Goal: Task Accomplishment & Management: Use online tool/utility

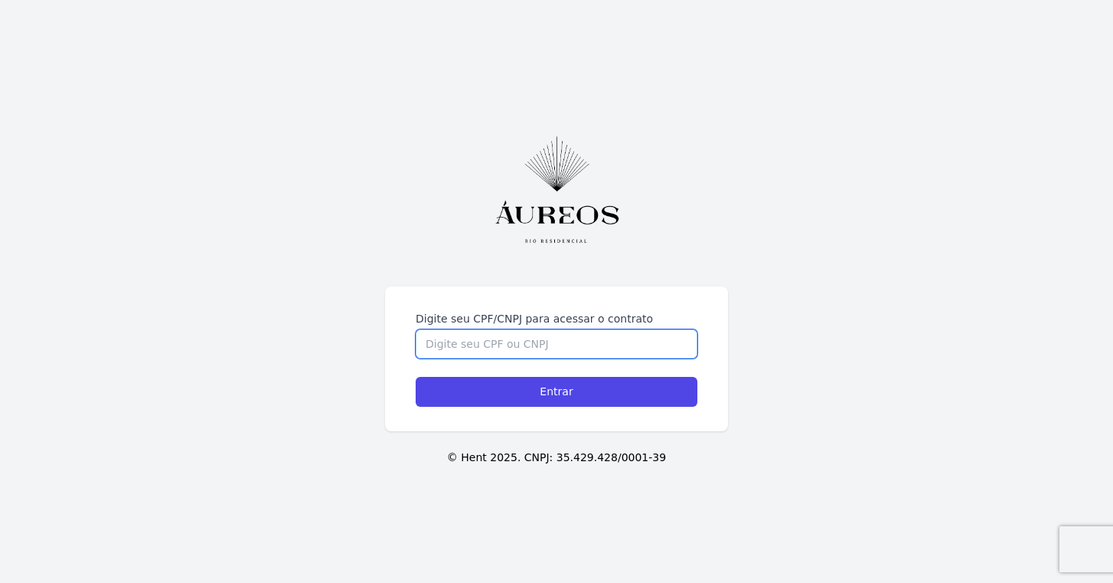
click at [482, 341] on input "Digite seu CPF/CNPJ para acessar o contrato" at bounding box center [557, 343] width 282 height 29
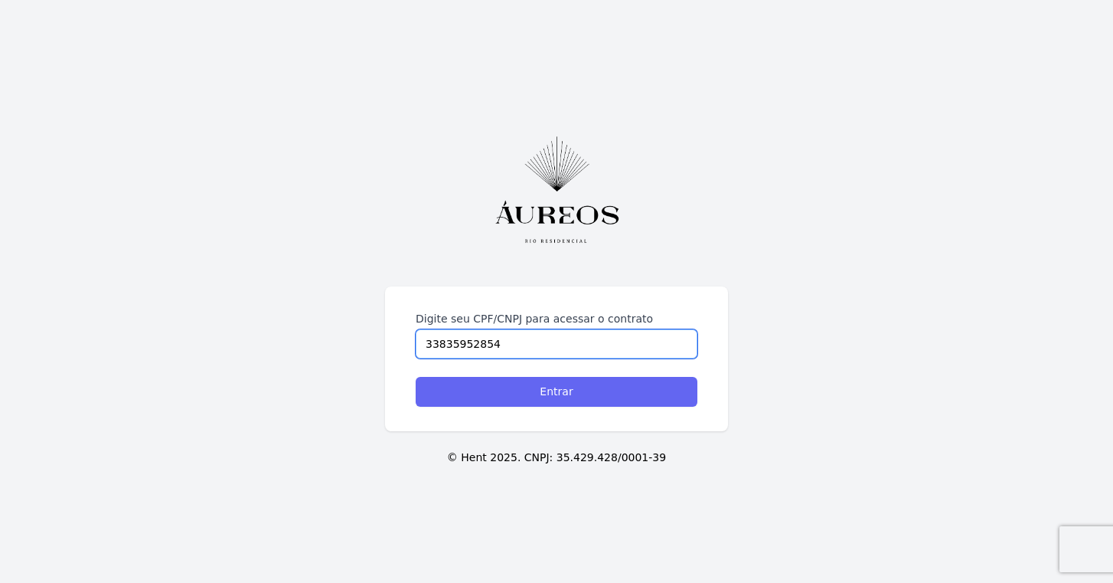
type input "33835952854"
click at [545, 394] on input "Entrar" at bounding box center [557, 392] width 282 height 30
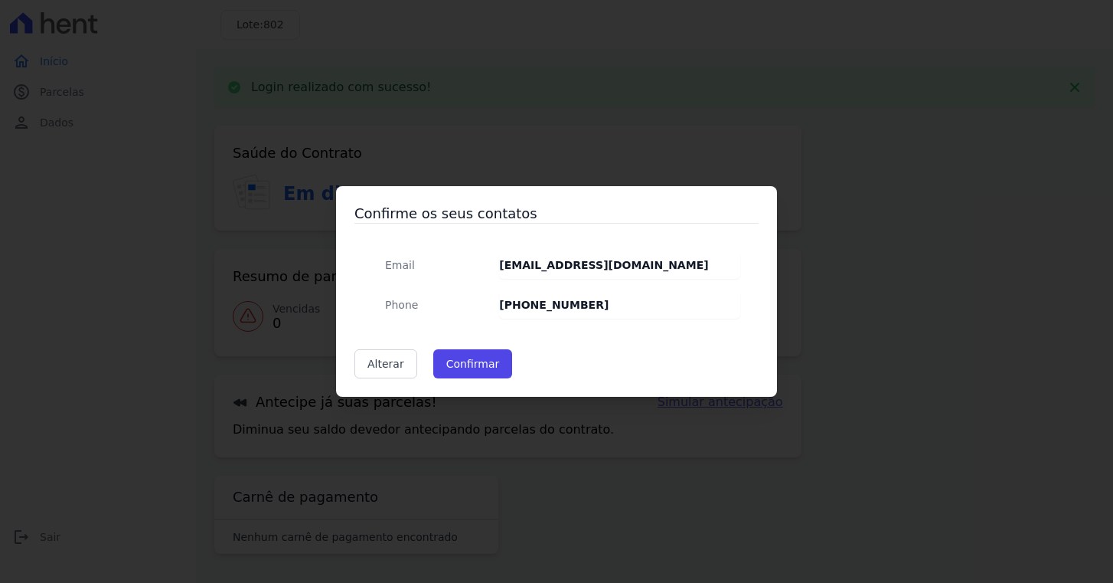
click at [468, 379] on div "Confirme os seus contatos Email rodrigorehder85@gmail.com Phone (12) 99747-5347…" at bounding box center [556, 291] width 441 height 211
click at [469, 367] on button "Confirmar" at bounding box center [473, 363] width 80 height 29
type input "Contatos confirmados com sucesso."
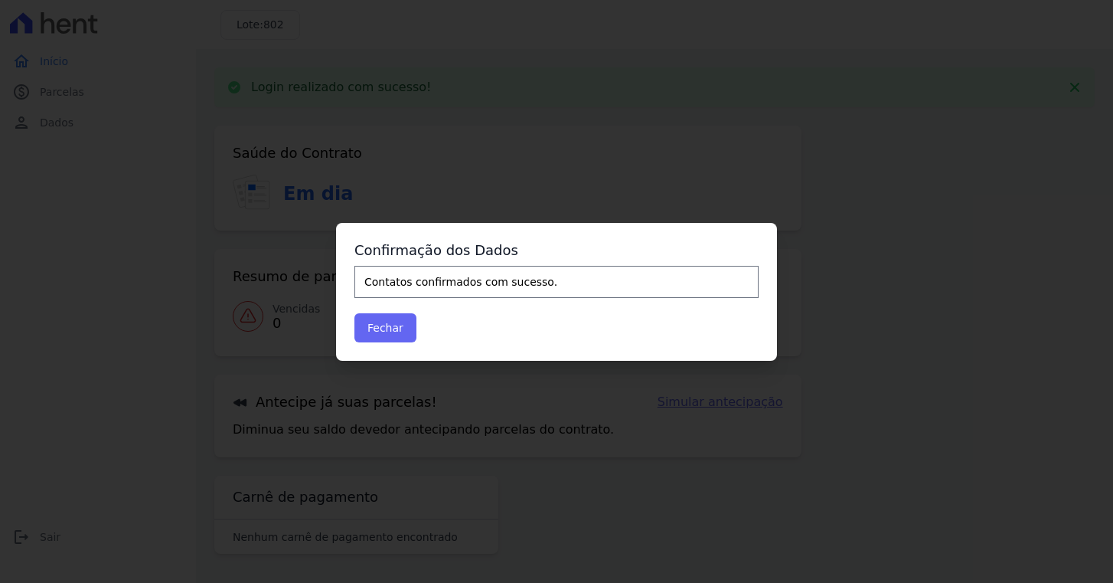
click at [402, 336] on button "Fechar" at bounding box center [386, 327] width 62 height 29
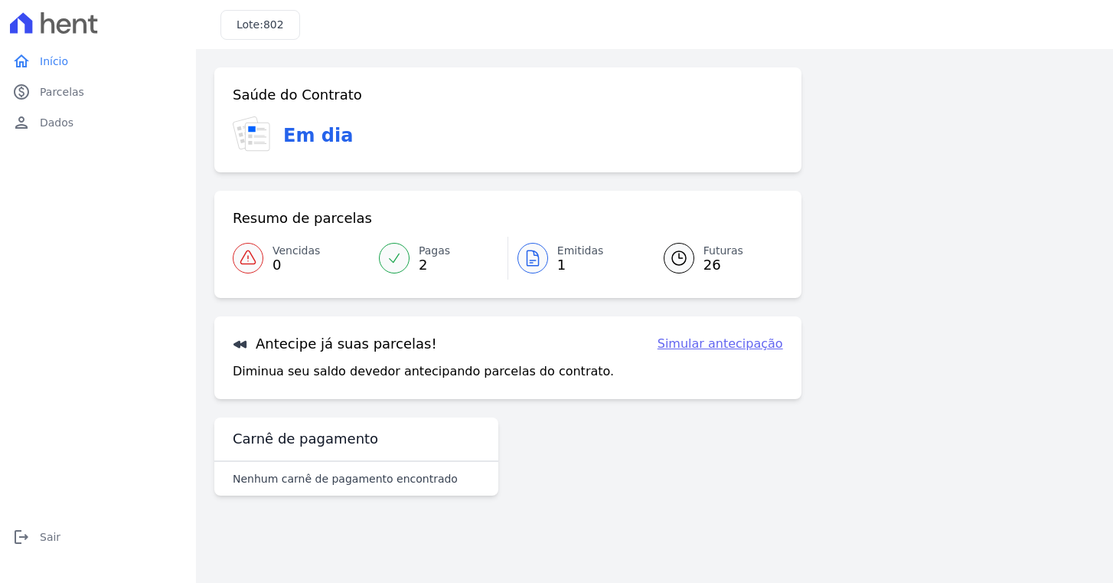
click at [728, 342] on link "Simular antecipação" at bounding box center [721, 344] width 126 height 18
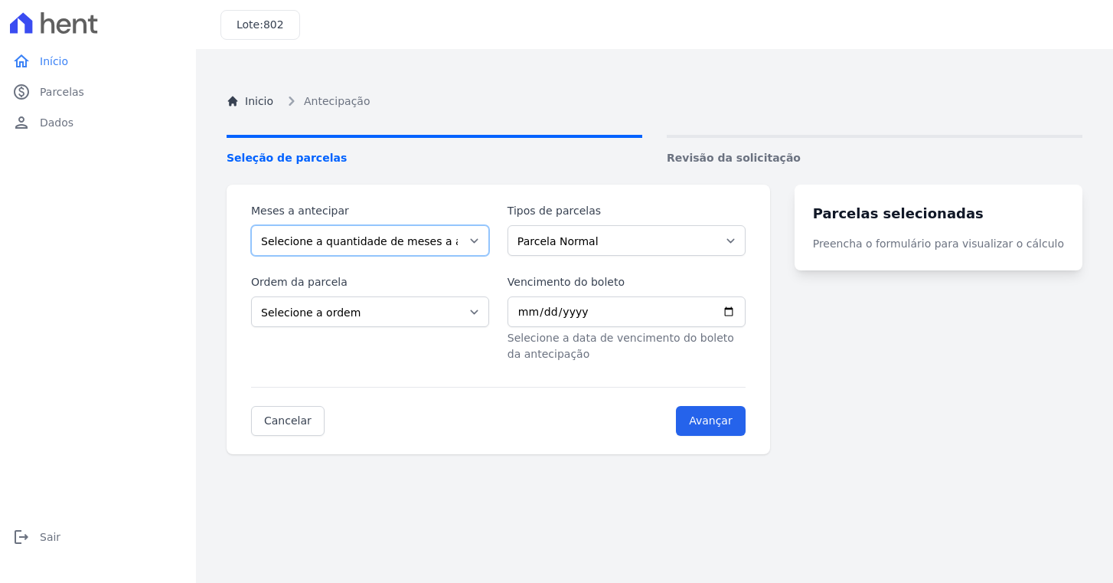
select select "10"
select select "ending"
click at [713, 423] on input "Avançar" at bounding box center [711, 421] width 70 height 30
click at [729, 426] on input "Avançar" at bounding box center [711, 421] width 70 height 30
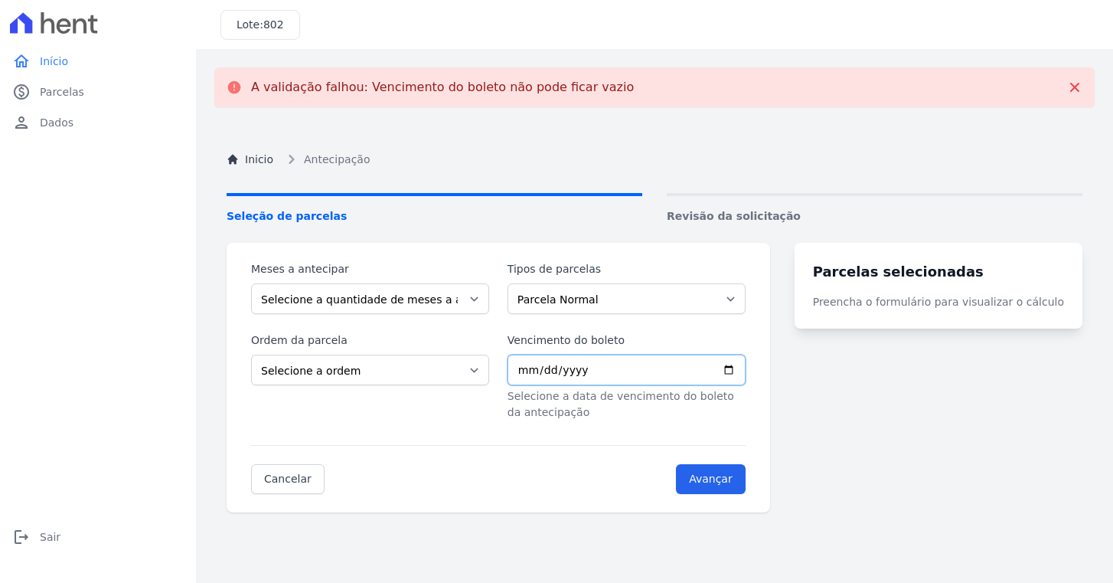
click at [551, 369] on input "Vencimento do boleto" at bounding box center [627, 370] width 238 height 31
type input "2025-09-29"
click at [717, 476] on input "Avançar" at bounding box center [711, 479] width 70 height 30
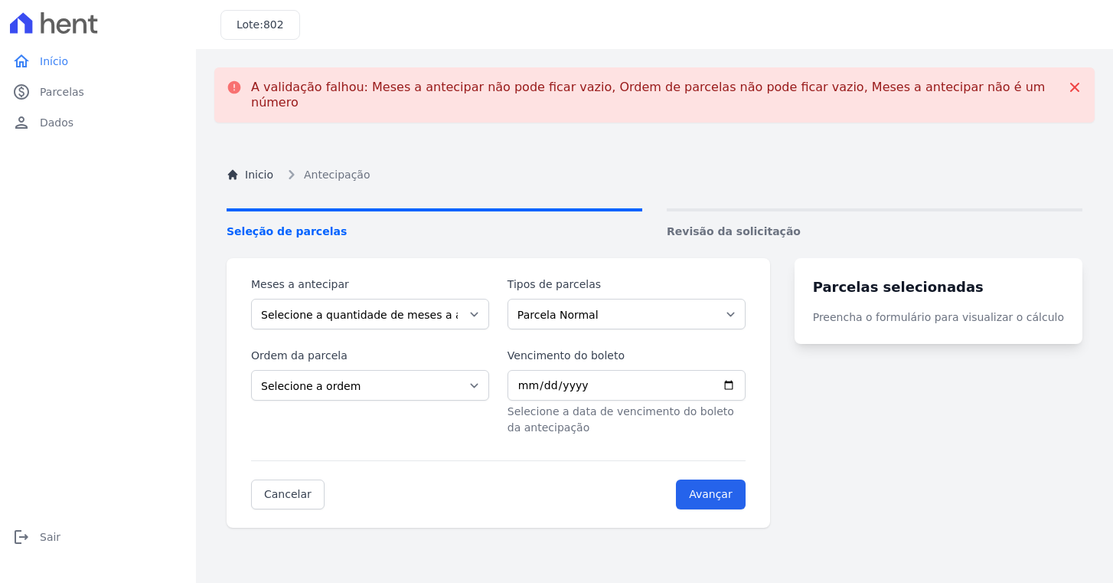
click at [717, 479] on input "Avançar" at bounding box center [711, 494] width 70 height 30
select select "10"
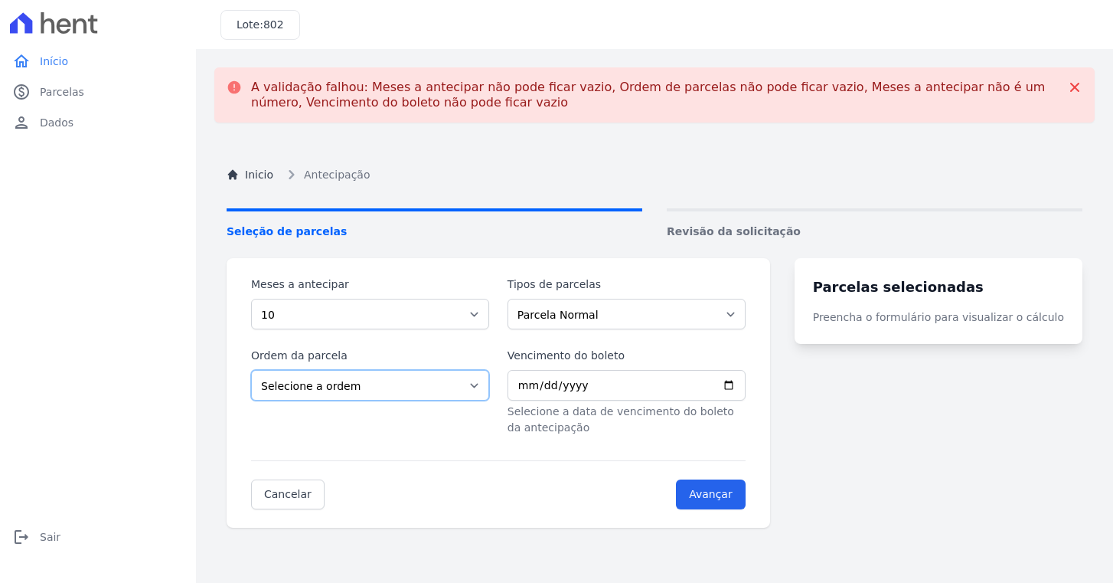
select select "ending"
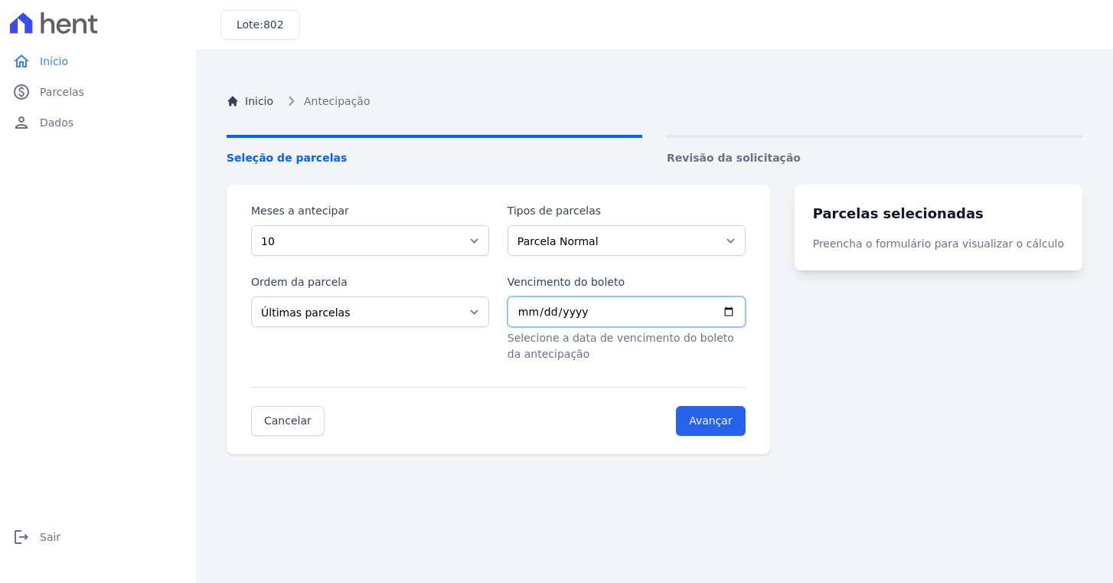
click at [532, 317] on input "Vencimento do boleto" at bounding box center [627, 311] width 238 height 31
type input "2025-09-29"
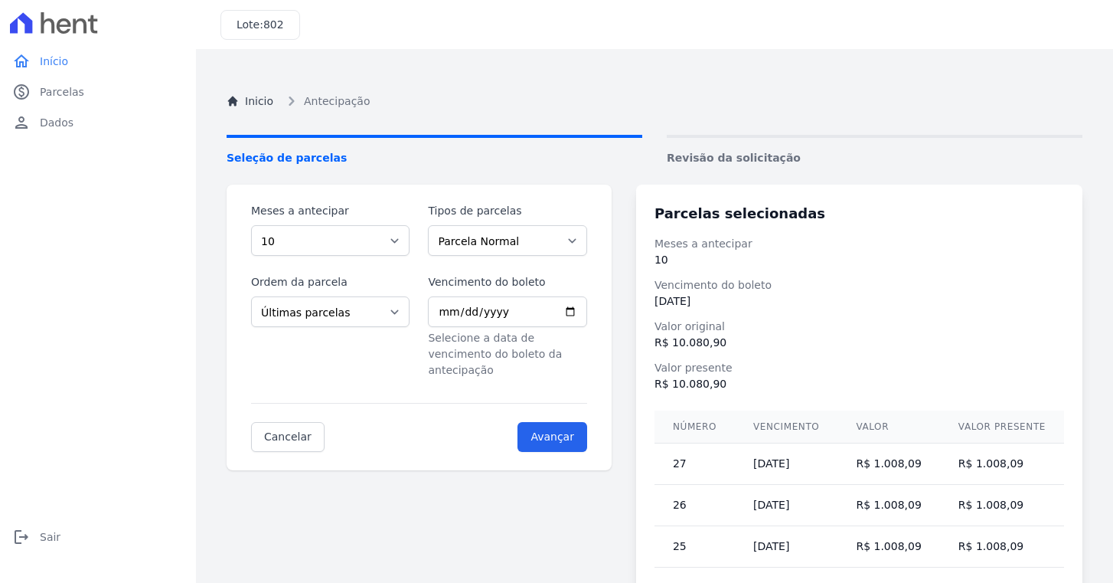
click at [481, 421] on div "Cancelar Avançar" at bounding box center [419, 427] width 336 height 49
select select "23"
click at [45, 62] on span "Início" at bounding box center [54, 61] width 28 height 15
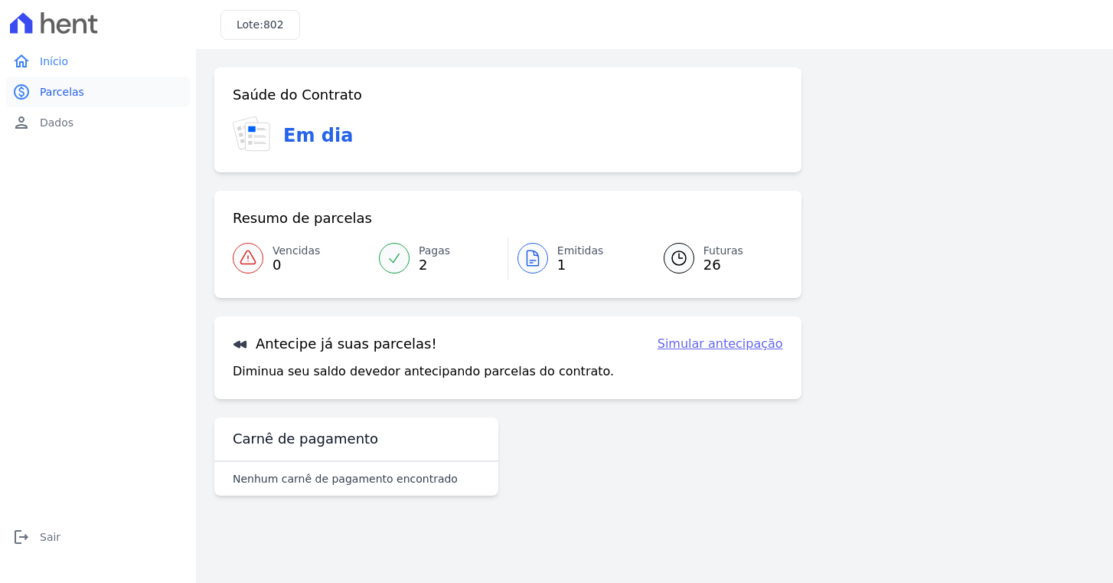
click at [48, 96] on span "Parcelas" at bounding box center [62, 91] width 44 height 15
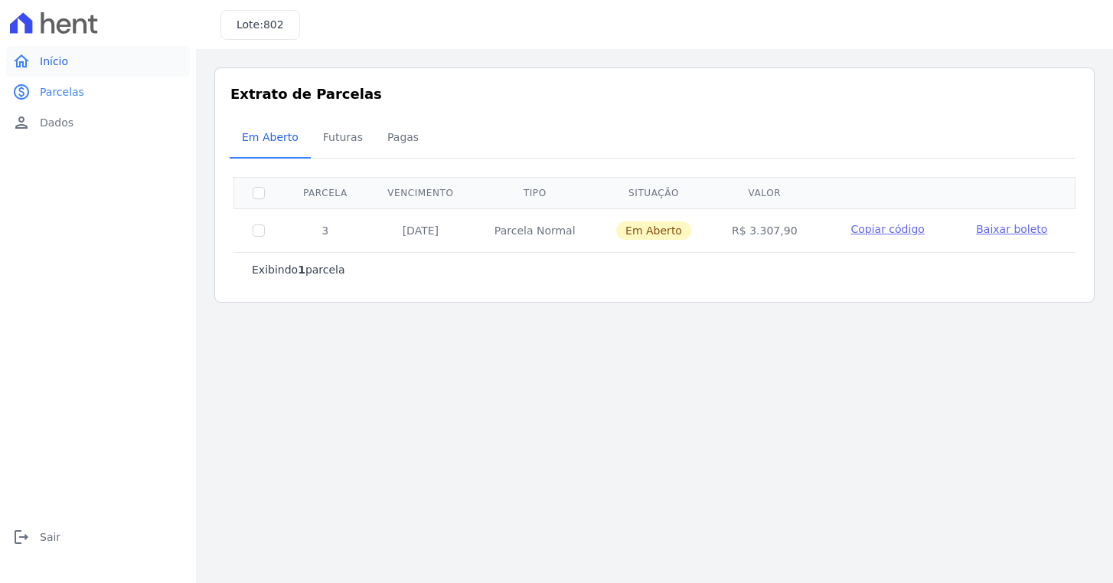
click at [51, 69] on link "home Início" at bounding box center [98, 61] width 184 height 31
